Goal: Information Seeking & Learning: Learn about a topic

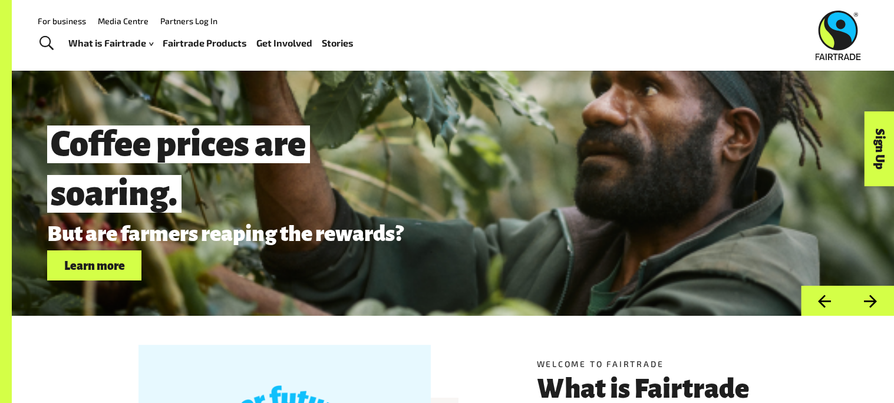
scroll to position [40, 0]
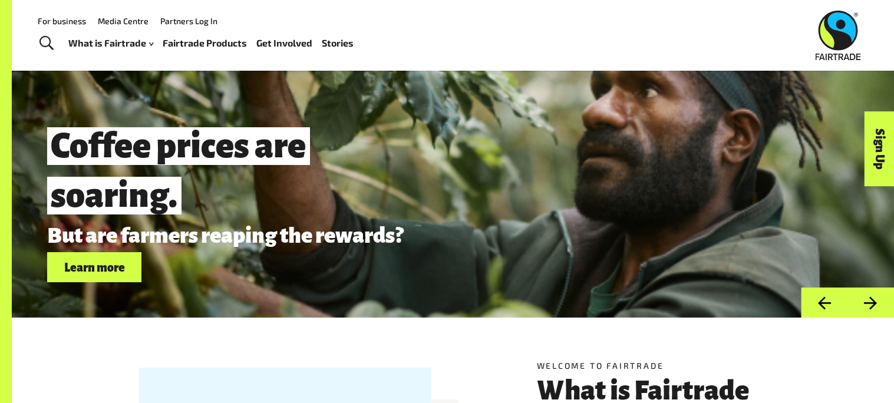
click at [223, 44] on link "Fairtrade Products" at bounding box center [205, 43] width 84 height 17
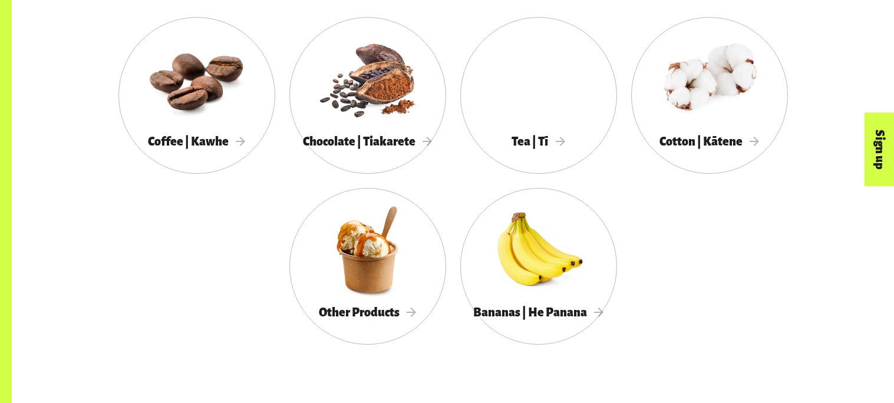
scroll to position [712, 0]
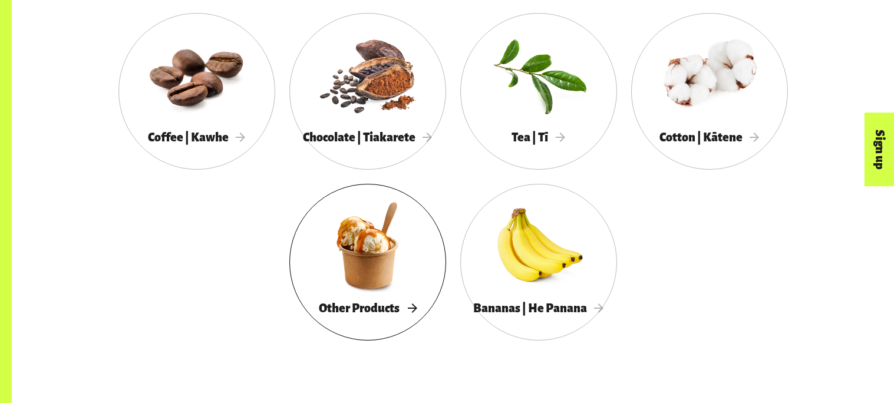
click at [389, 237] on div at bounding box center [367, 245] width 157 height 102
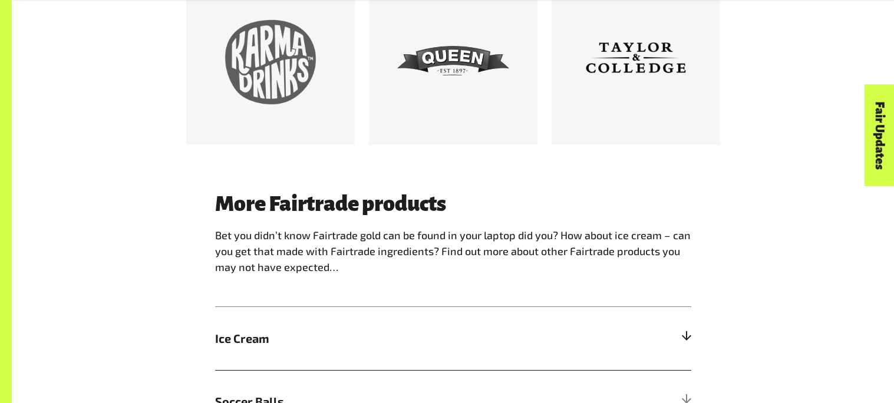
scroll to position [977, 0]
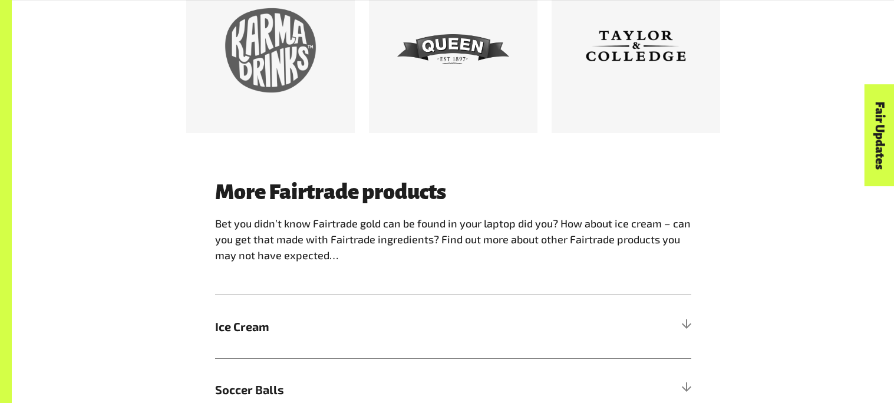
click at [538, 252] on p "Bet you didn’t know Fairtrade gold can be found in your laptop did you? How abo…" at bounding box center [453, 240] width 476 height 48
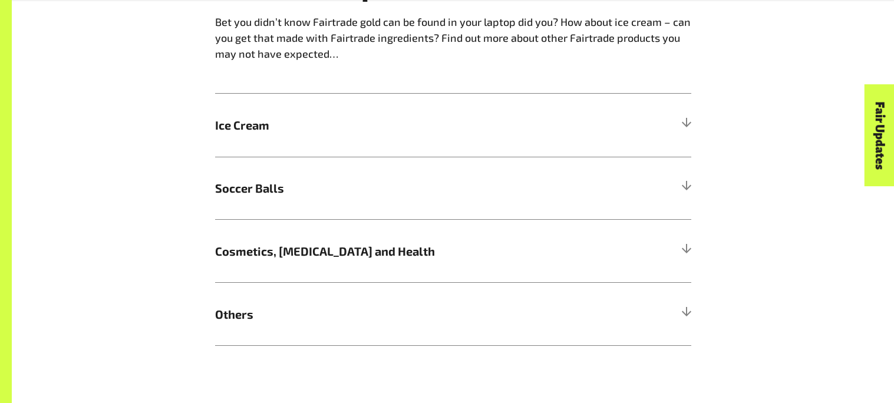
scroll to position [1181, 0]
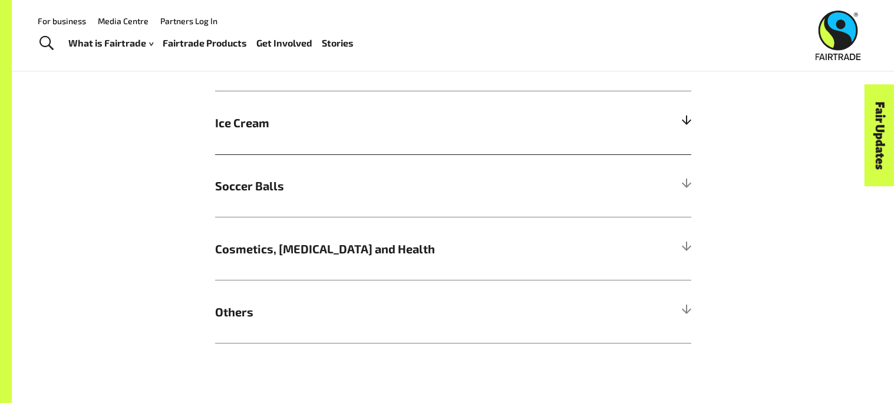
click at [346, 144] on h5 "Ice Cream" at bounding box center [453, 122] width 476 height 63
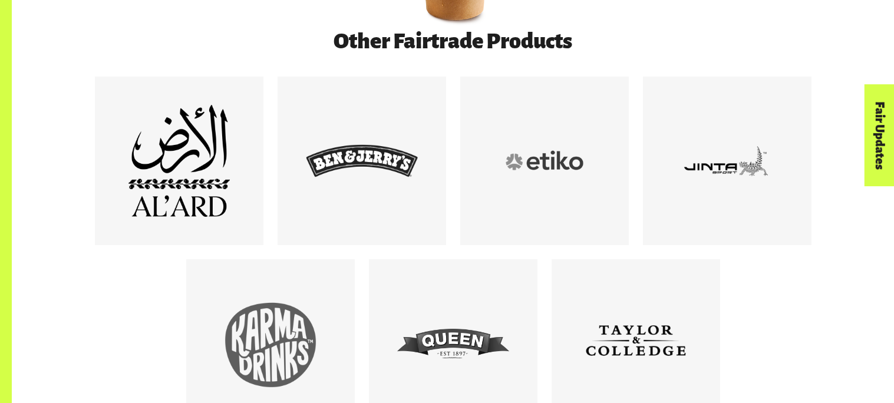
scroll to position [689, 0]
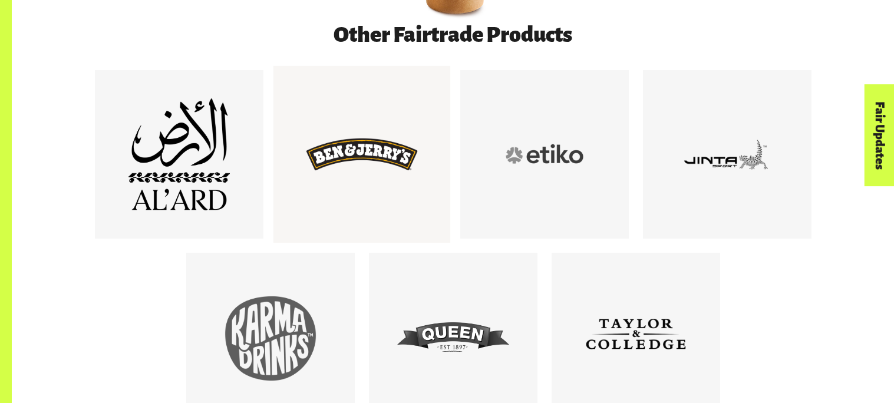
click at [363, 200] on div at bounding box center [362, 154] width 112 height 112
